Goal: Check status

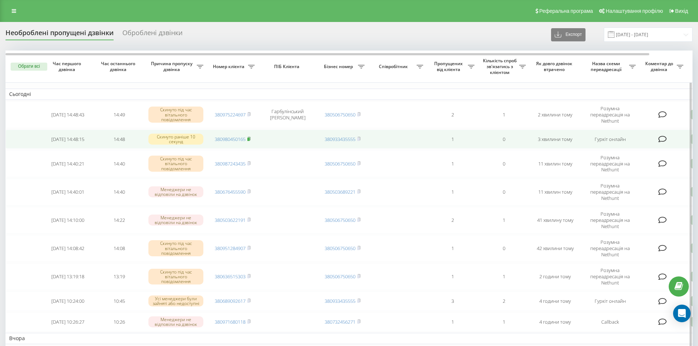
click at [250, 139] on rect at bounding box center [248, 139] width 2 height 3
